Goal: Information Seeking & Learning: Learn about a topic

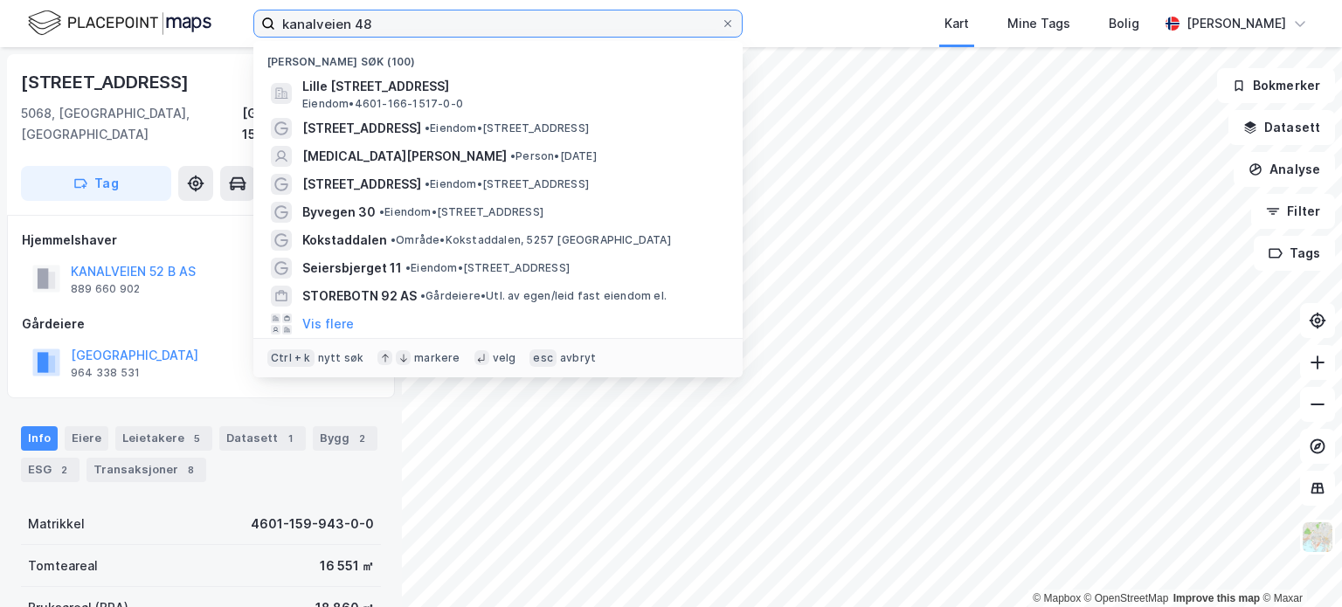
drag, startPoint x: 380, startPoint y: 21, endPoint x: 280, endPoint y: 21, distance: 99.6
click at [280, 21] on input "kanalveien 48" at bounding box center [498, 23] width 446 height 26
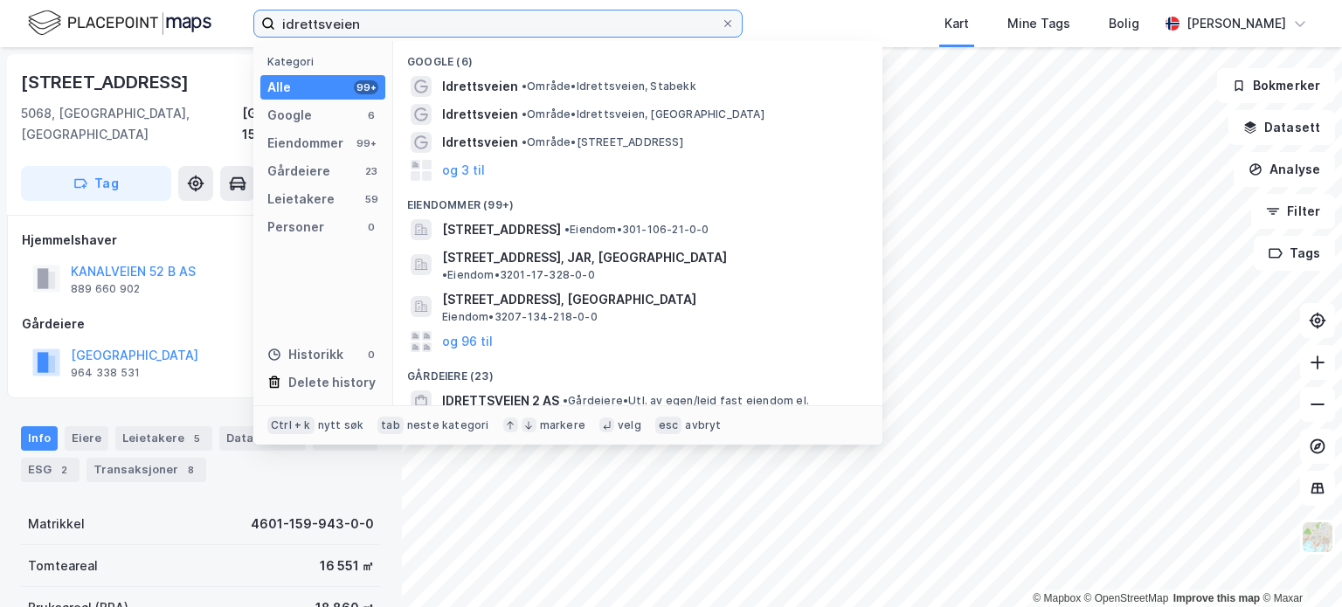
click at [340, 11] on input "idrettsveien" at bounding box center [498, 23] width 446 height 26
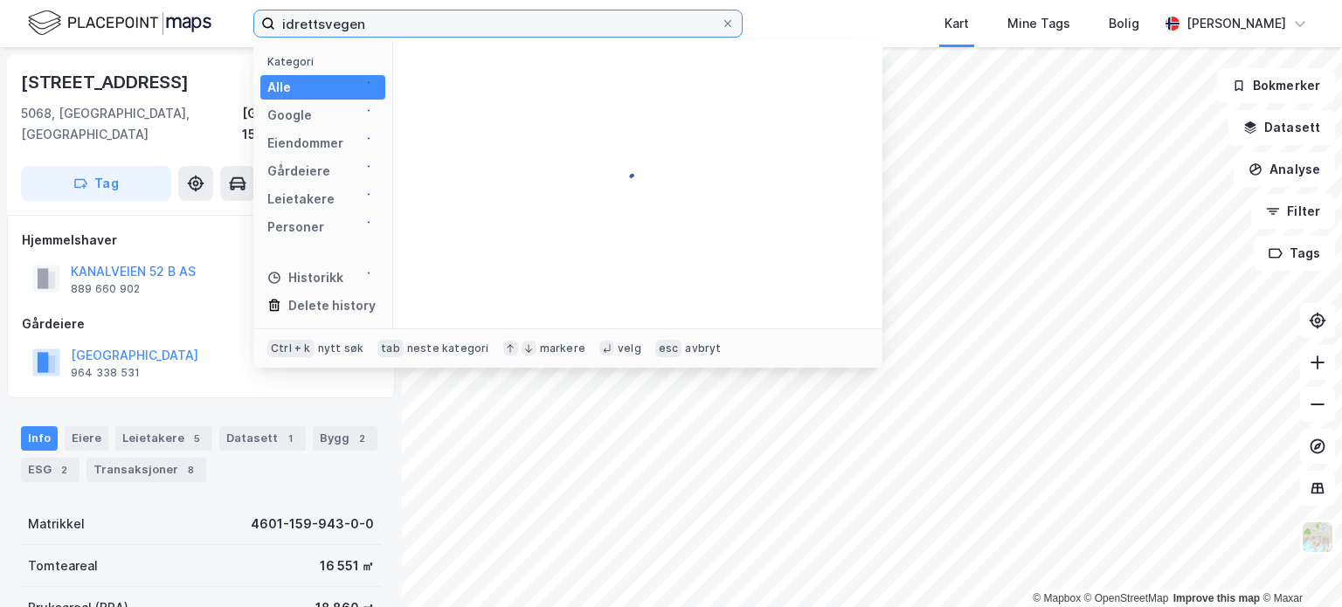
click at [384, 24] on input "idrettsvegen" at bounding box center [498, 23] width 446 height 26
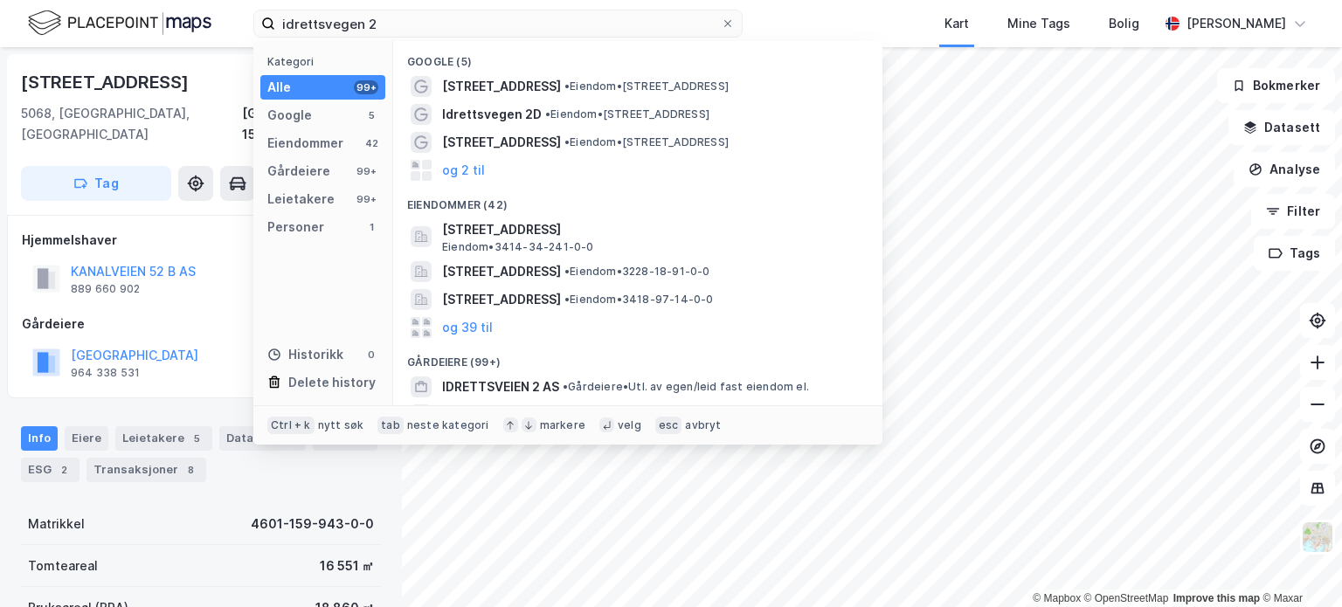
click at [464, 171] on button "og 2 til" at bounding box center [463, 170] width 43 height 21
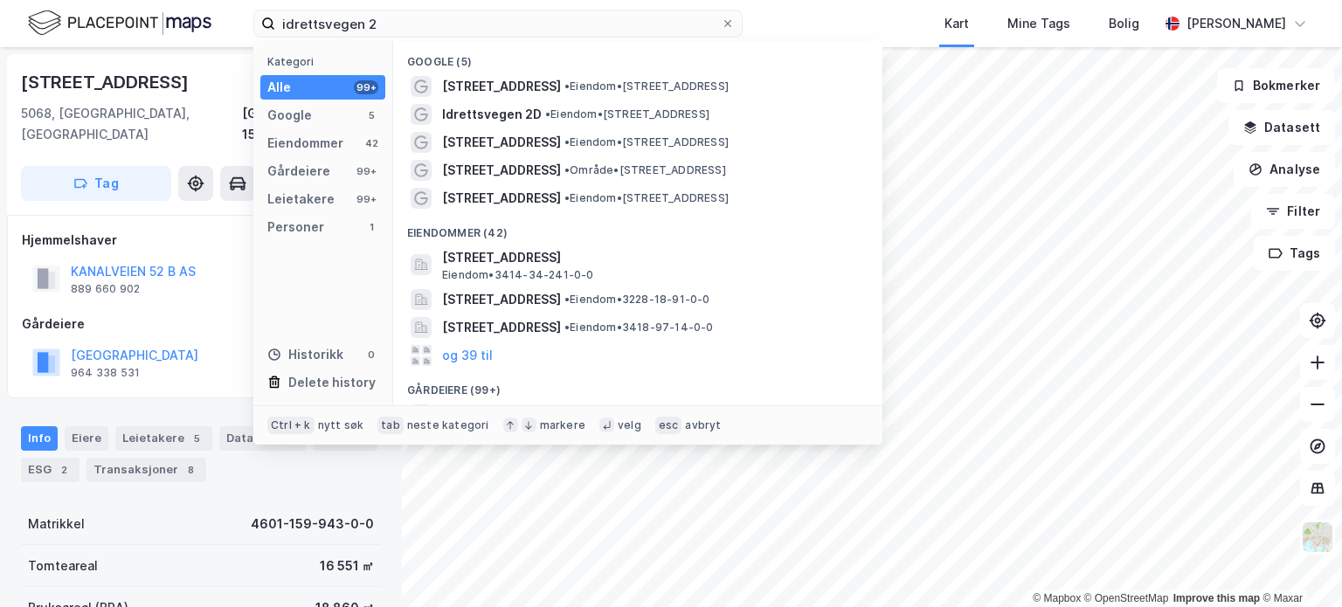
scroll to position [87, 0]
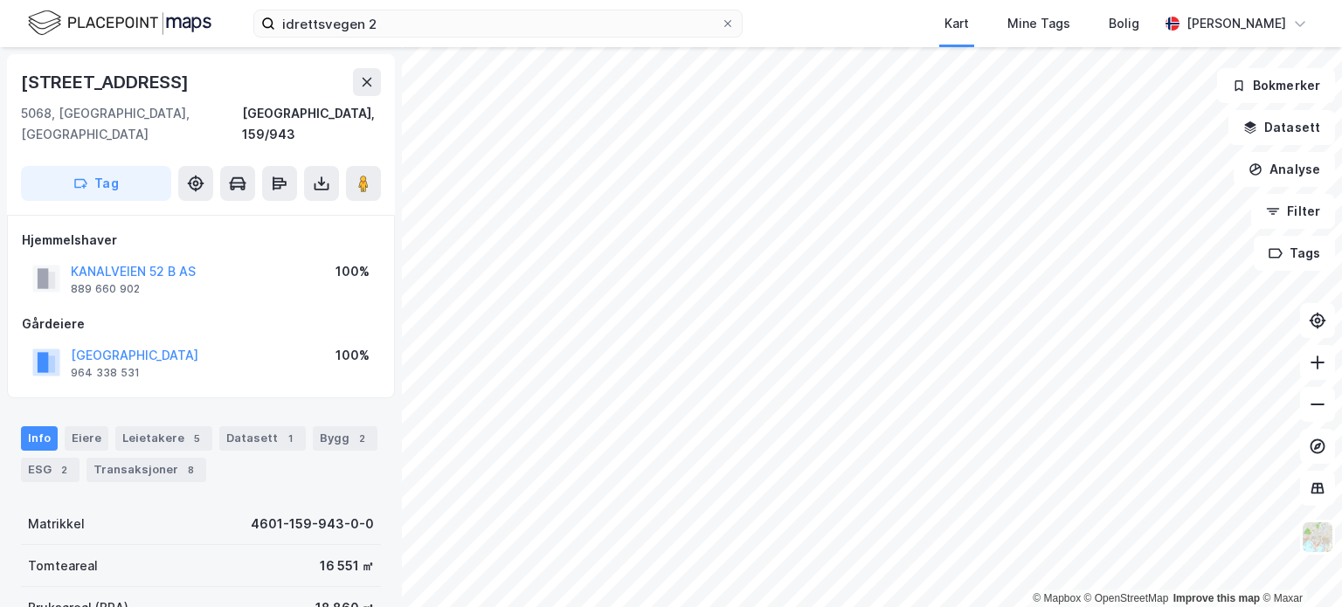
click at [437, 38] on div "idrettsvegen 2 Kart Mine Tags Bolig [PERSON_NAME]" at bounding box center [671, 23] width 1342 height 47
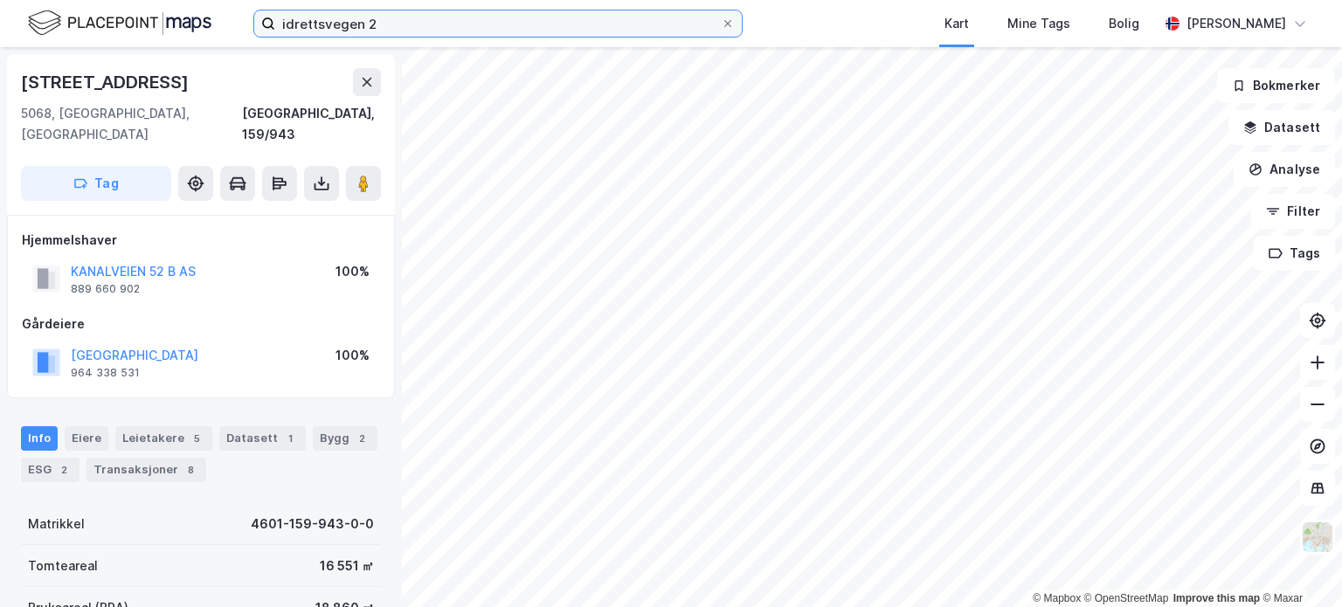
click at [430, 21] on input "idrettsvegen 2" at bounding box center [498, 23] width 446 height 26
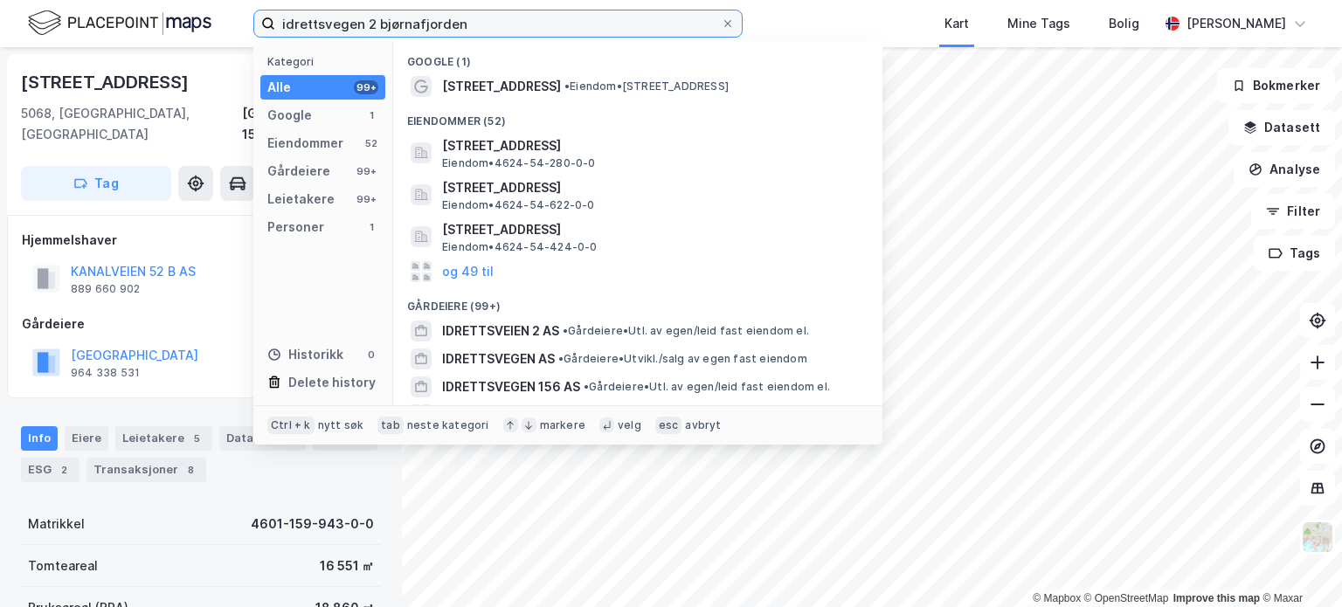
type input "idrettsvegen 2 bjørnafjorden"
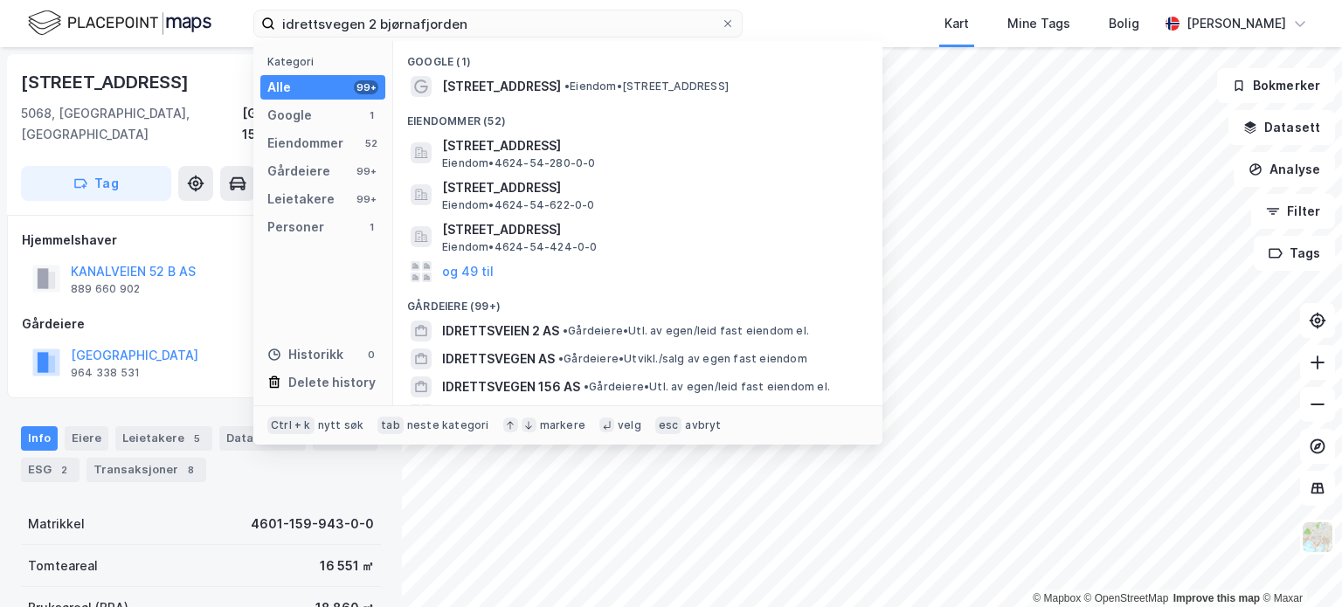
click at [566, 85] on span "• Eiendom • [STREET_ADDRESS]" at bounding box center [646, 87] width 164 height 14
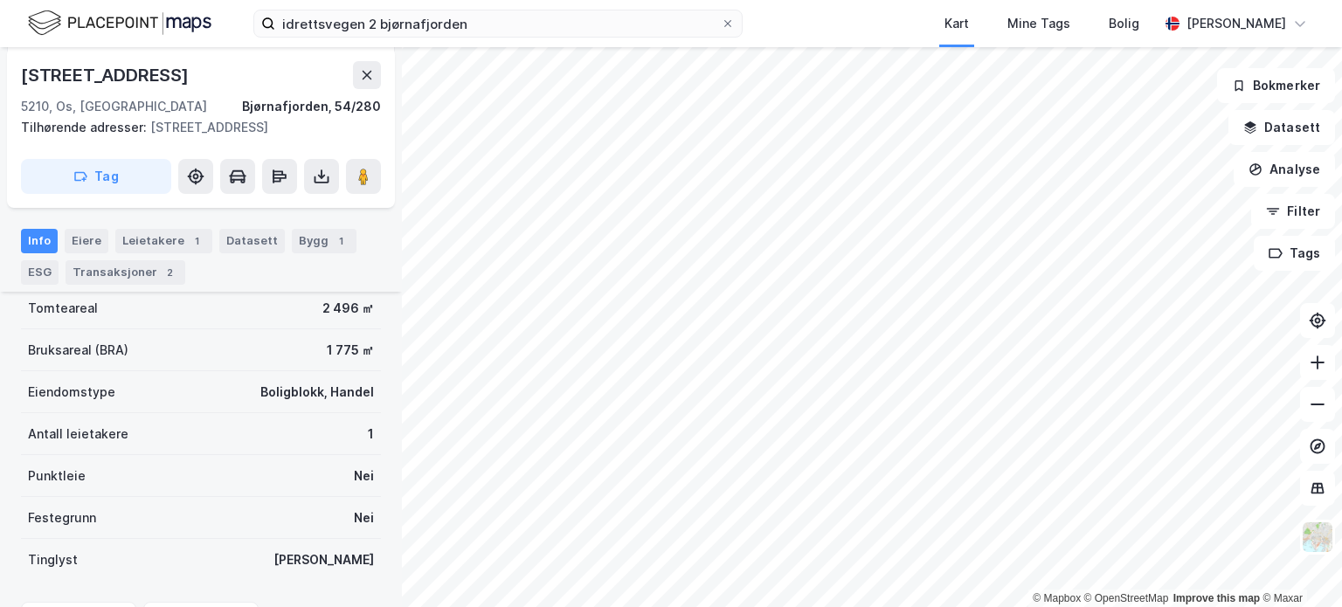
scroll to position [262, 0]
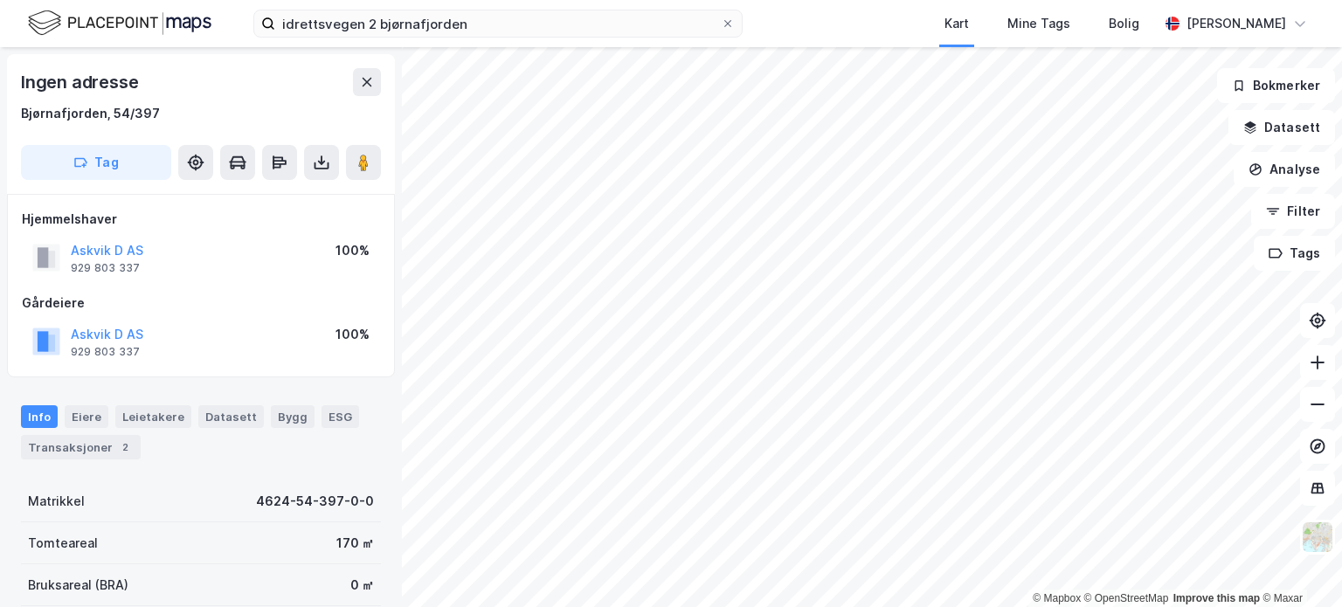
scroll to position [4, 0]
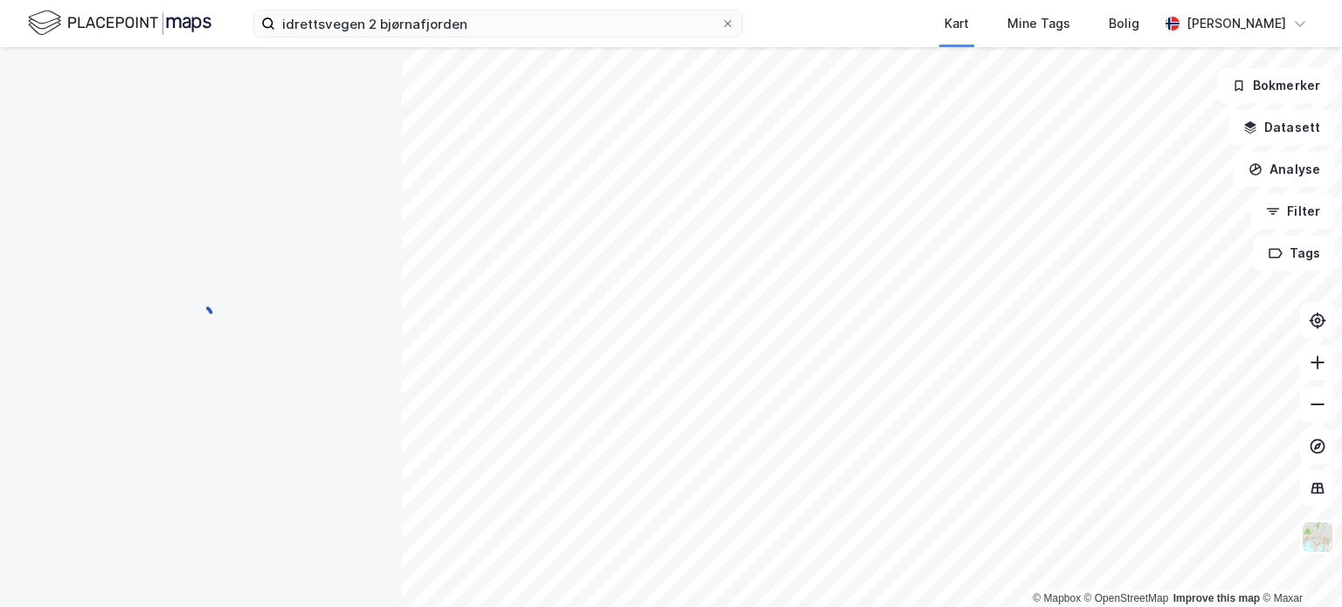
scroll to position [4, 0]
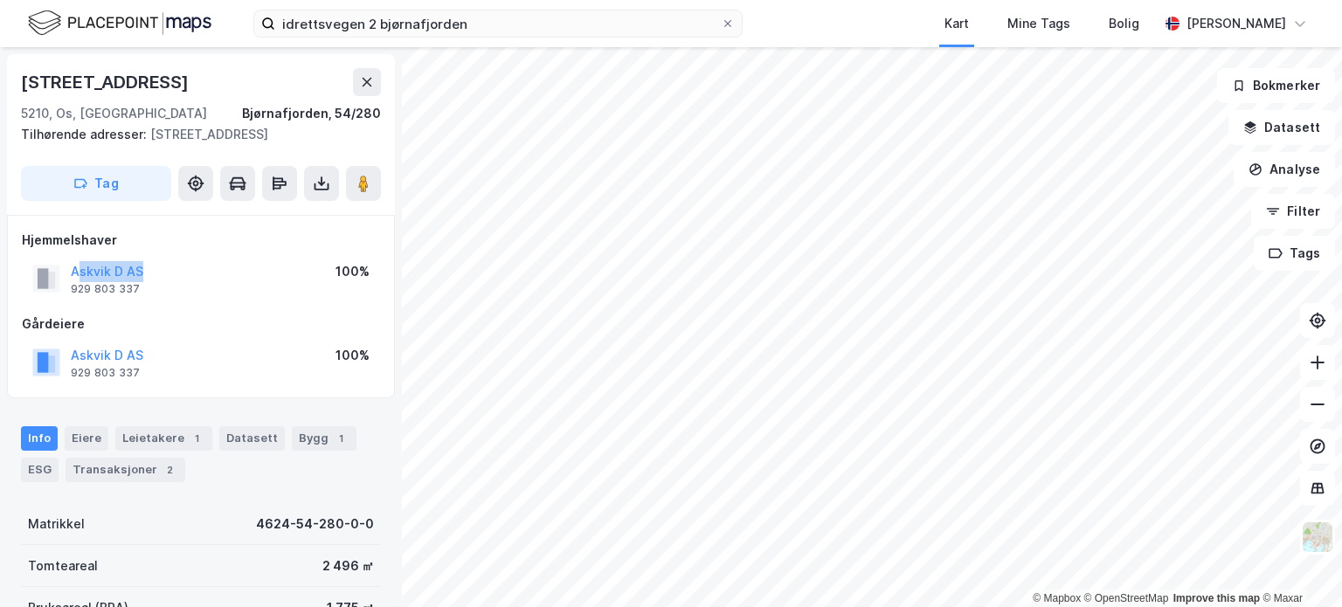
drag, startPoint x: 150, startPoint y: 272, endPoint x: 77, endPoint y: 273, distance: 73.4
click at [77, 273] on div "Askvik D AS 929 803 337 100%" at bounding box center [201, 279] width 358 height 42
click at [140, 325] on div "Gårdeiere" at bounding box center [201, 324] width 358 height 21
drag, startPoint x: 135, startPoint y: 286, endPoint x: 67, endPoint y: 289, distance: 68.2
click at [67, 289] on div "Askvik D AS 929 803 337" at bounding box center [87, 278] width 111 height 35
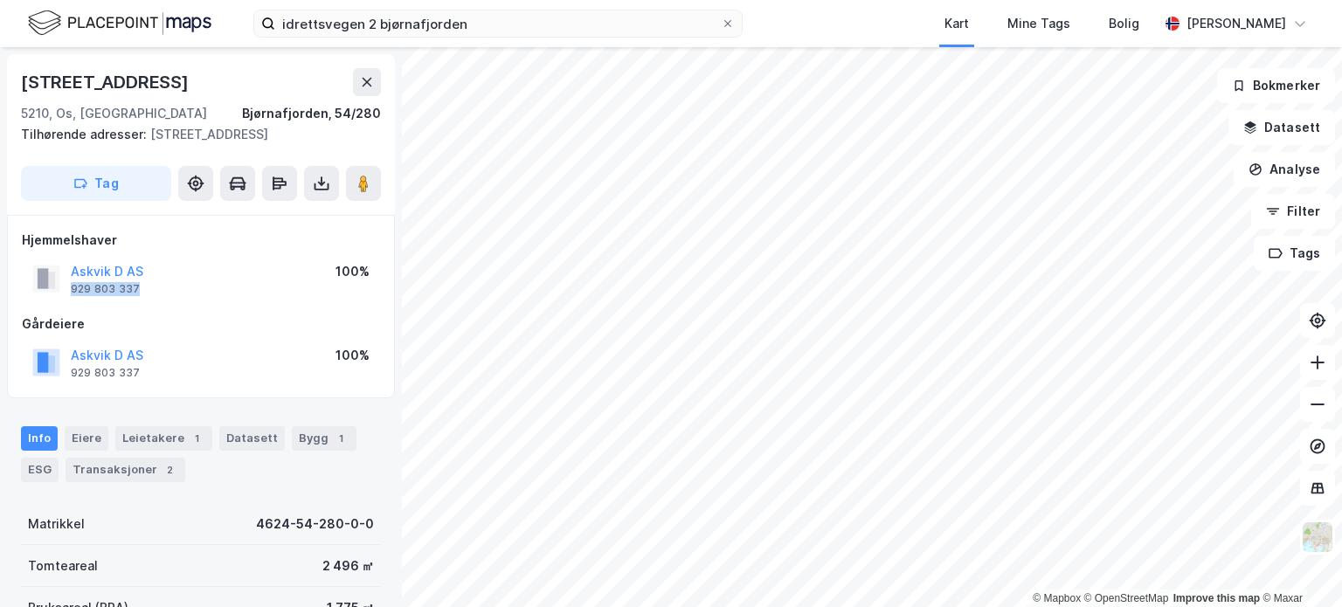
copy div "929 803 337"
